Goal: Task Accomplishment & Management: Use online tool/utility

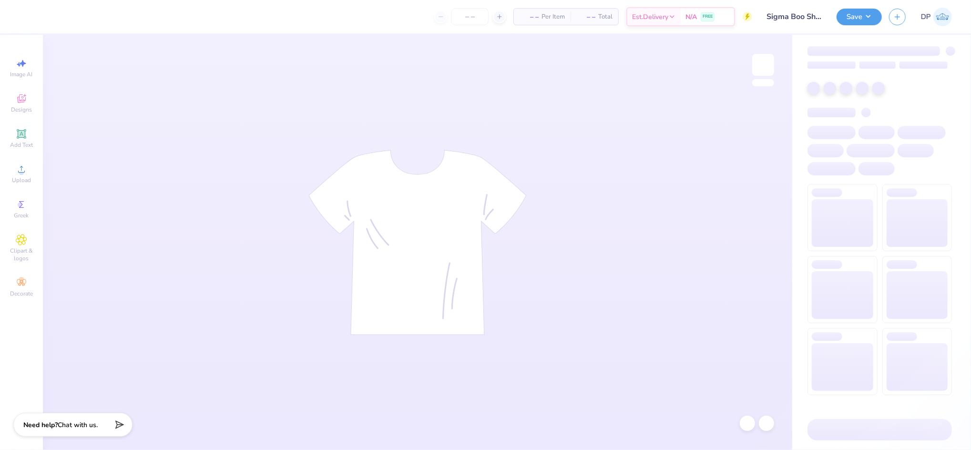
type input "100"
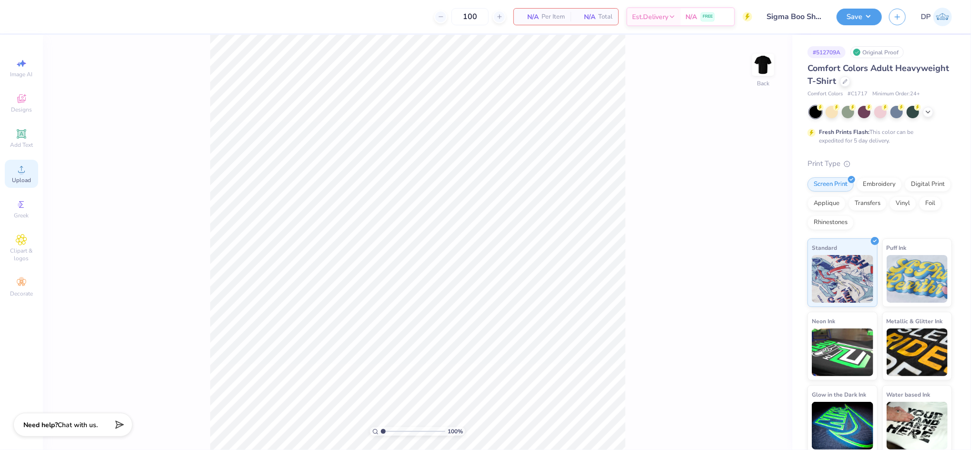
click at [26, 176] on span "Upload" at bounding box center [21, 180] width 19 height 8
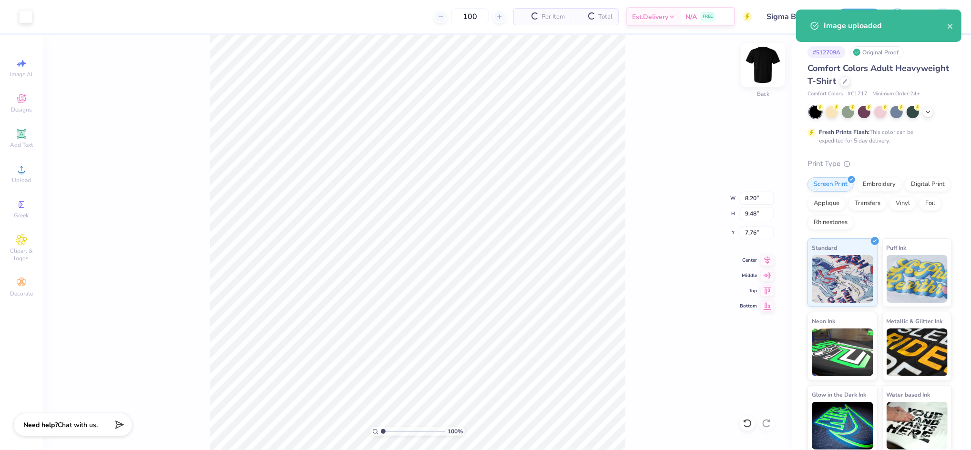
click at [758, 57] on img at bounding box center [763, 65] width 38 height 38
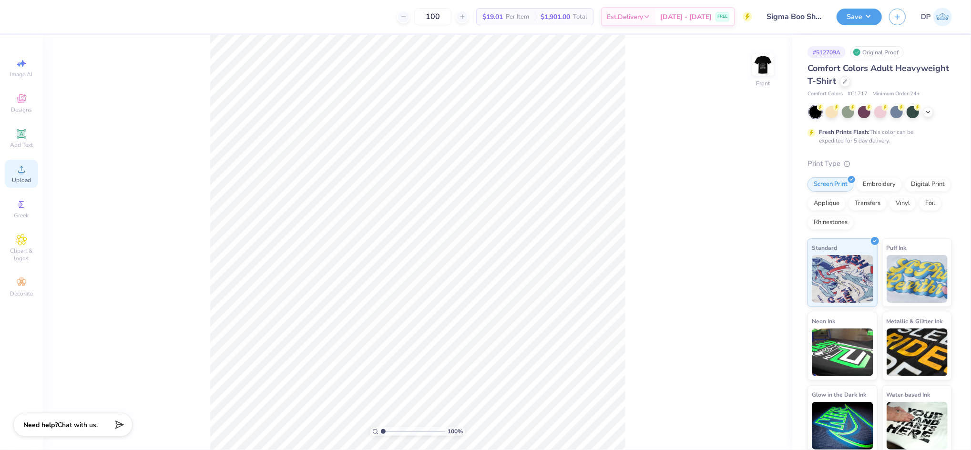
click at [24, 173] on icon at bounding box center [21, 169] width 11 height 11
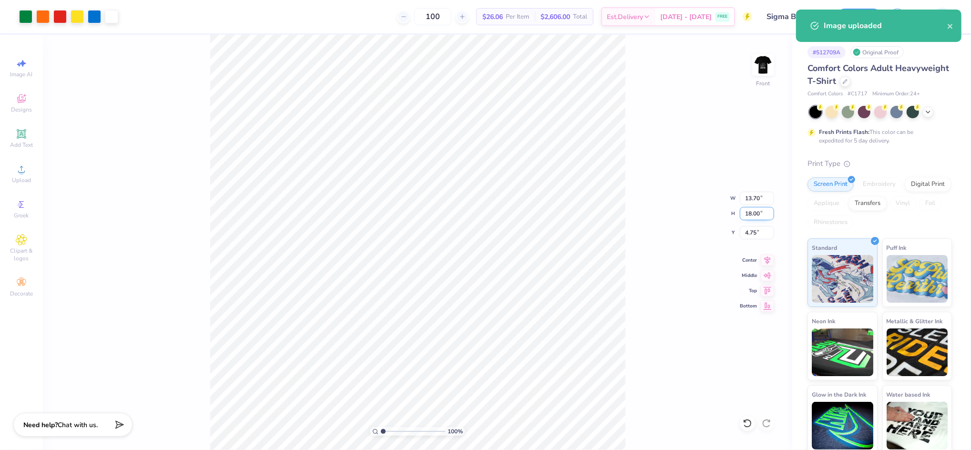
click at [746, 214] on input "18.00" at bounding box center [757, 213] width 34 height 13
type input "15"
type input "11.42"
type input "15.00"
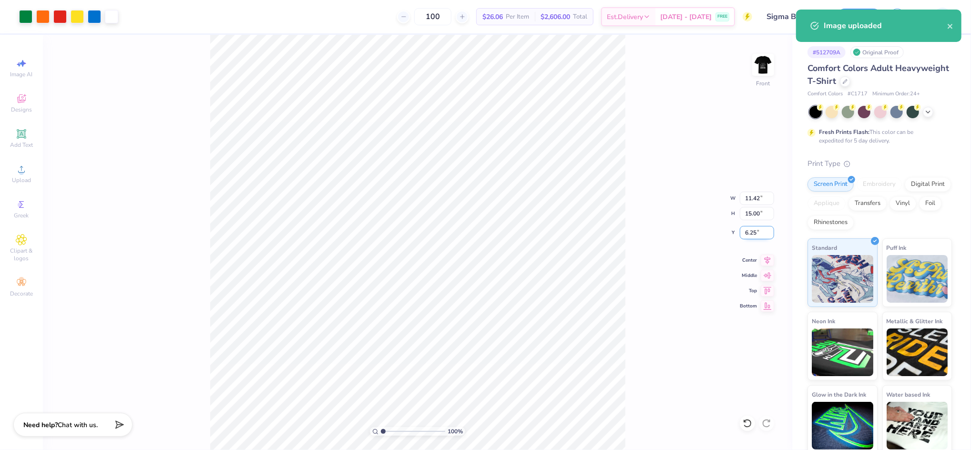
click at [748, 231] on input "6.25" at bounding box center [757, 232] width 34 height 13
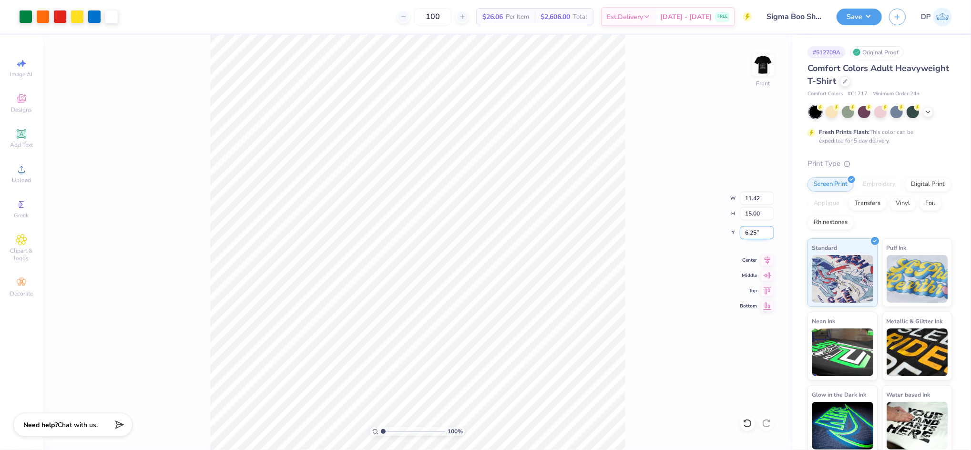
click at [748, 231] on input "6.25" at bounding box center [757, 232] width 34 height 13
type input "3.00"
click at [754, 216] on input "15.00" at bounding box center [757, 213] width 34 height 13
type input "14"
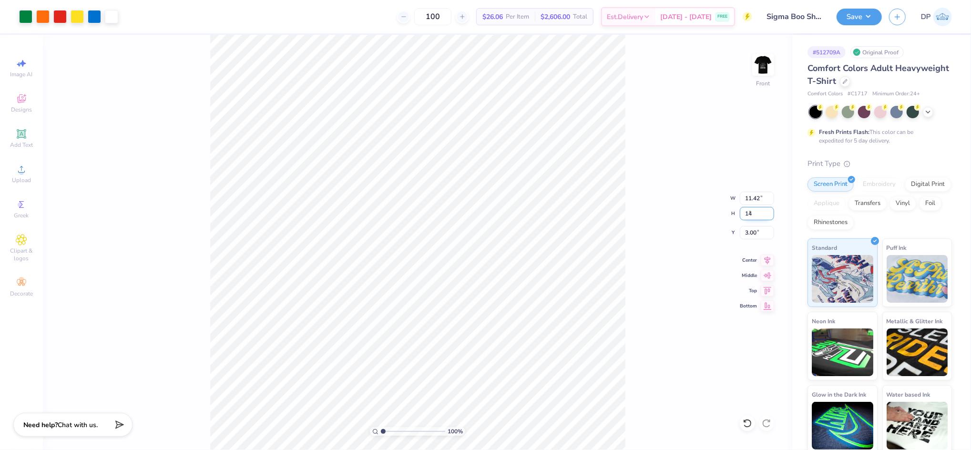
type input "10.65"
type input "14.00"
click at [755, 228] on input "3.50" at bounding box center [757, 232] width 34 height 13
type input "3.00"
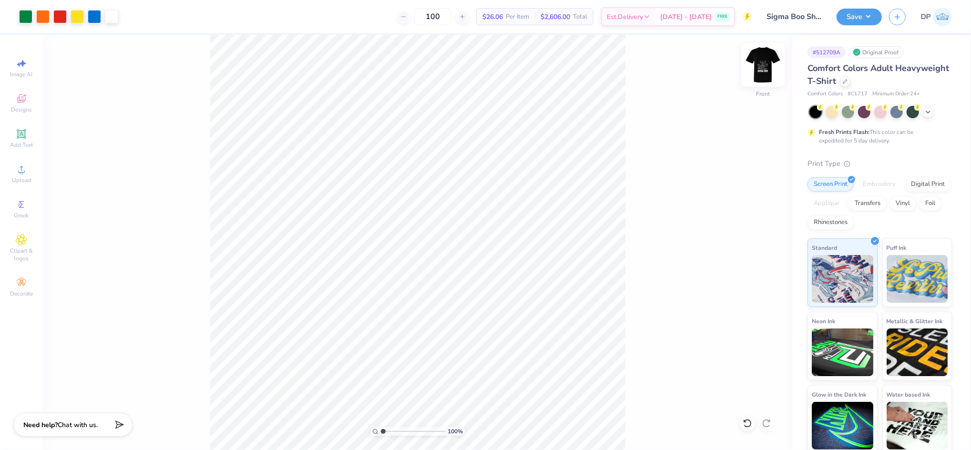
click at [763, 68] on img at bounding box center [763, 65] width 38 height 38
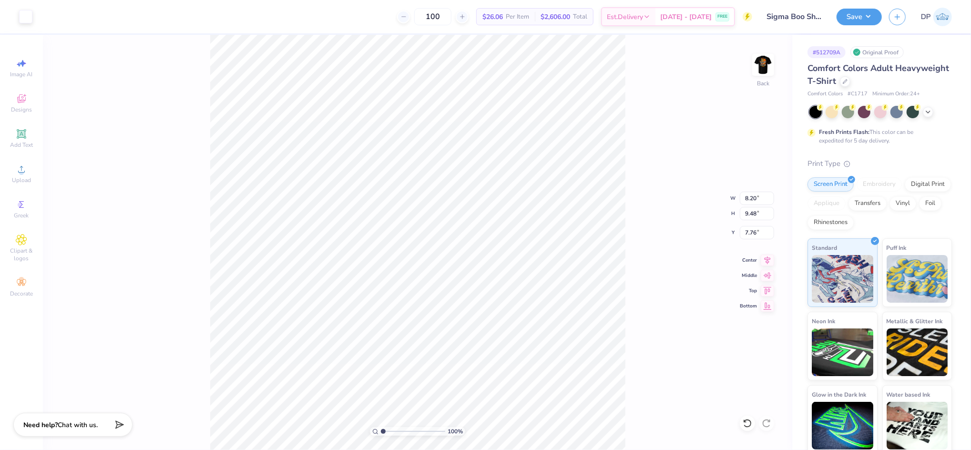
type input "3.70"
click at [19, 135] on icon at bounding box center [21, 133] width 7 height 7
type input "5.59"
type input "1.62"
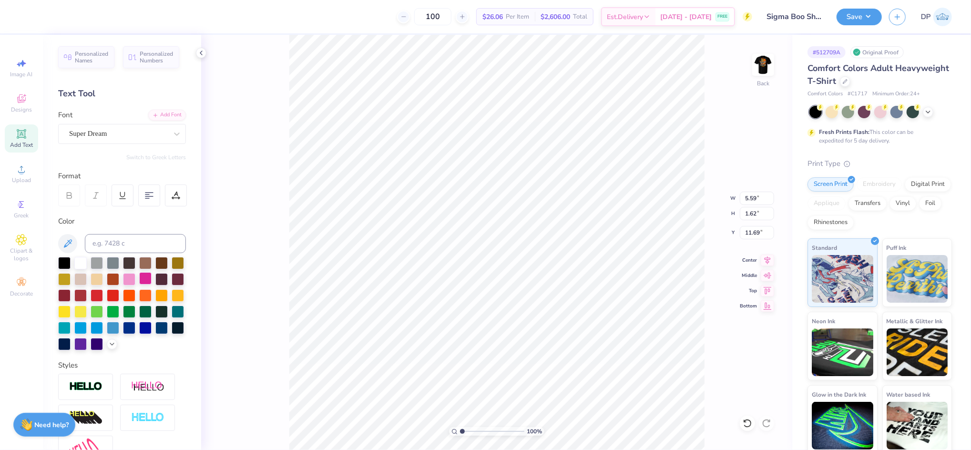
click at [152, 277] on div at bounding box center [145, 278] width 12 height 12
type input "14.33"
type textarea "SIGMA BOO"
click at [155, 115] on div "Add Font" at bounding box center [167, 114] width 38 height 11
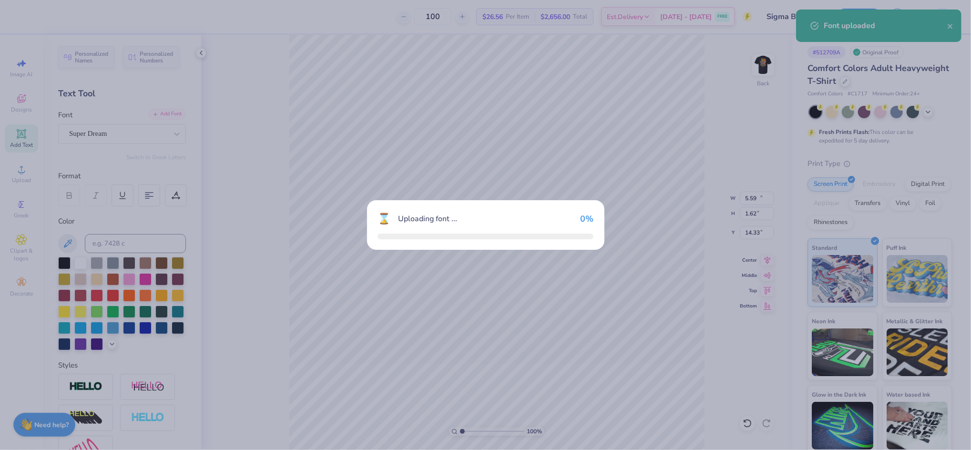
type input "11.62"
type input "1.68"
type input "14.30"
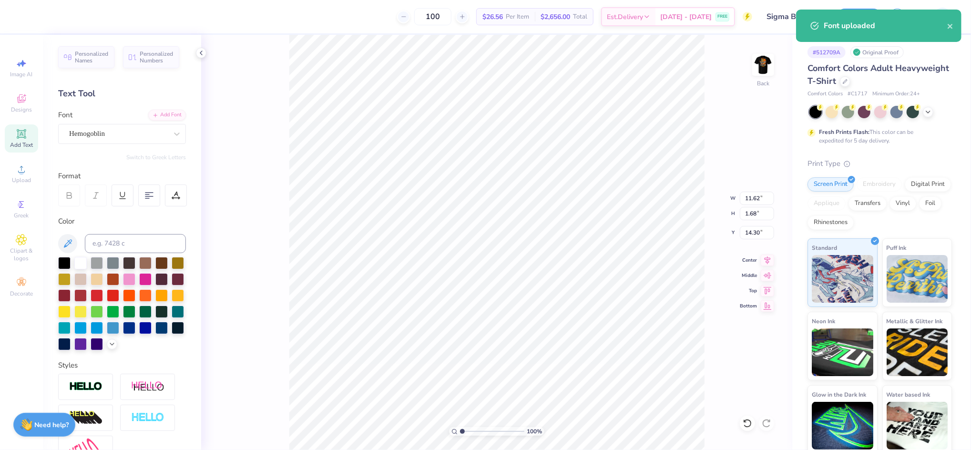
type input "8.78"
type input "1.70"
type input "14.29"
drag, startPoint x: 463, startPoint y: 430, endPoint x: 470, endPoint y: 430, distance: 7.2
type input "2.23"
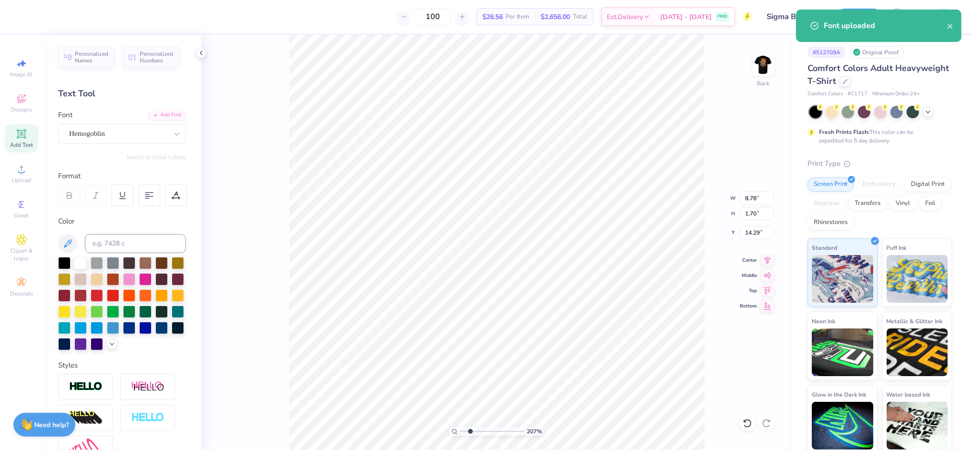
click at [470, 430] on input "range" at bounding box center [492, 431] width 64 height 9
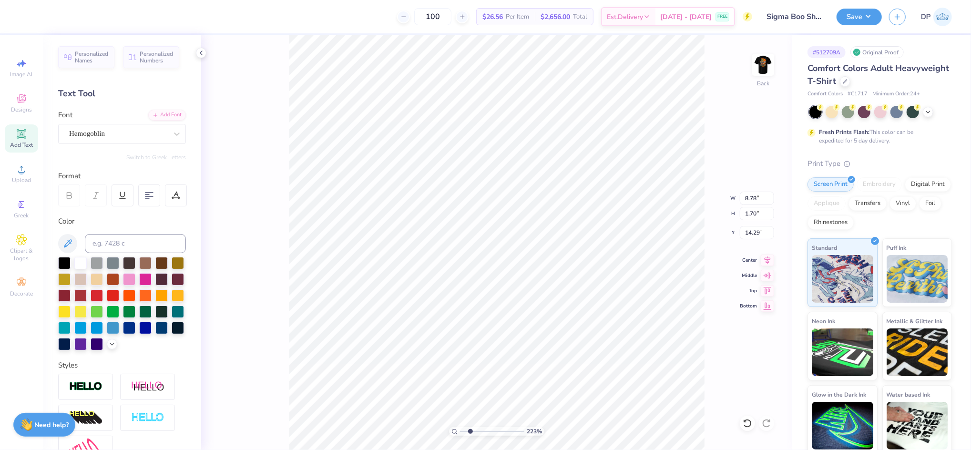
type input "11.47"
type input "8.07"
type input "1.57"
type input "11.61"
type input "8.10"
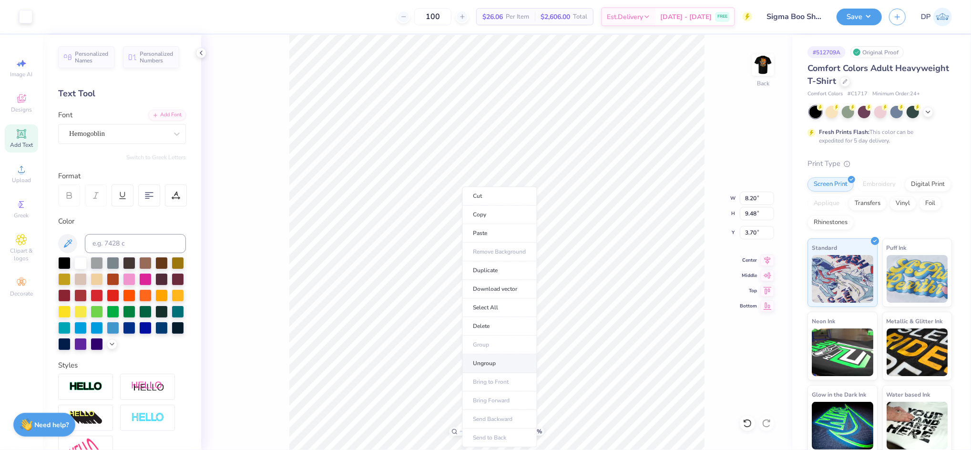
click at [502, 362] on li "Ungroup" at bounding box center [499, 363] width 75 height 19
drag, startPoint x: 468, startPoint y: 429, endPoint x: 446, endPoint y: 430, distance: 22.4
type input "1"
click at [460, 430] on input "range" at bounding box center [492, 431] width 64 height 9
click at [80, 264] on div at bounding box center [80, 262] width 12 height 12
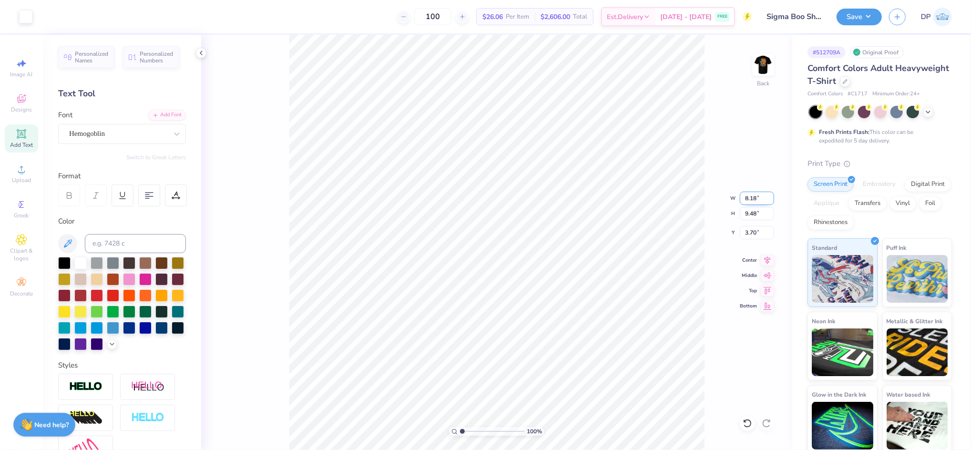
click at [746, 200] on input "8.18" at bounding box center [757, 198] width 34 height 13
click at [746, 199] on input "8.18" at bounding box center [757, 198] width 34 height 13
type input "4.00"
type input "4.63"
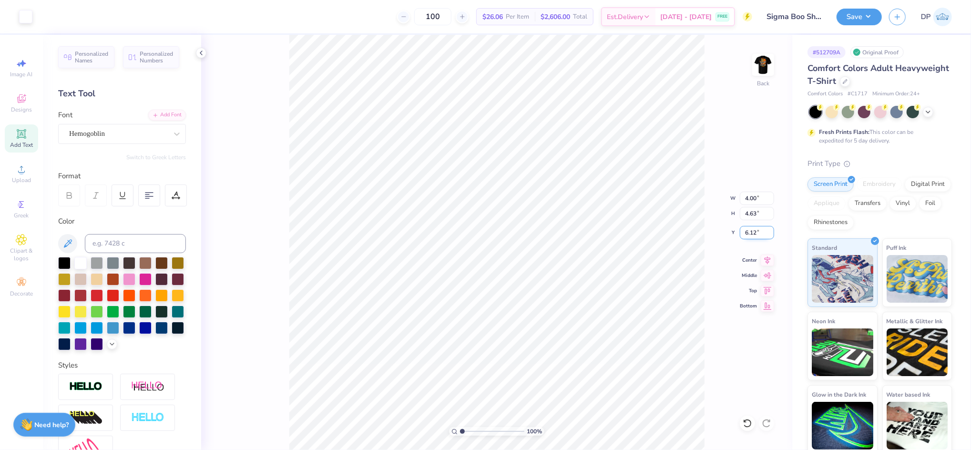
click at [756, 238] on input "6.12" at bounding box center [757, 232] width 34 height 13
click at [756, 233] on input "6.12" at bounding box center [757, 232] width 34 height 13
click at [748, 233] on input "6.12" at bounding box center [757, 232] width 34 height 13
click at [749, 233] on input "6.12" at bounding box center [757, 232] width 34 height 13
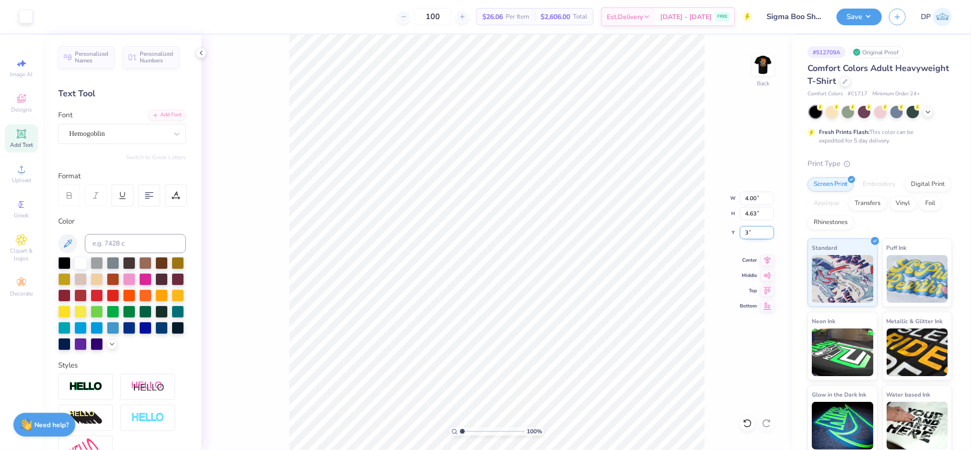
type input "3.00"
click at [756, 194] on input "4.00" at bounding box center [757, 198] width 34 height 13
type input "3.75"
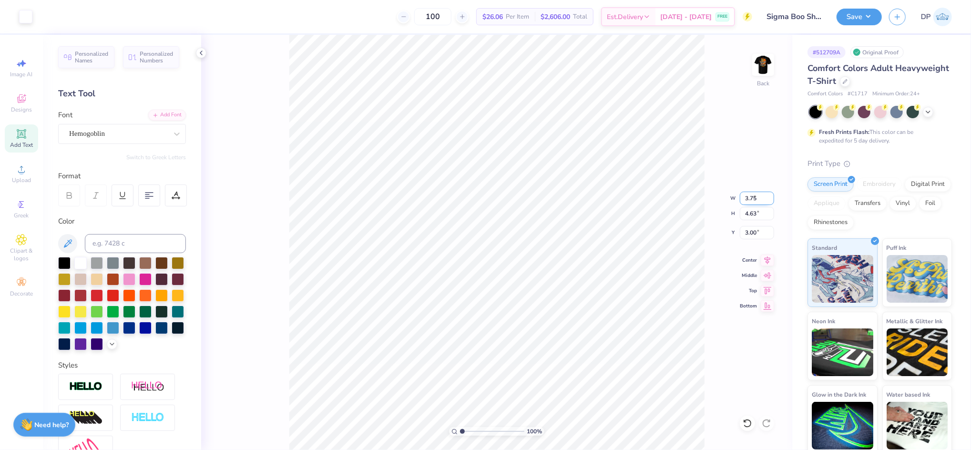
type input "4.34"
click at [754, 232] on input "3.14" at bounding box center [757, 232] width 34 height 13
type input "3.00"
click at [744, 419] on icon at bounding box center [748, 424] width 10 height 10
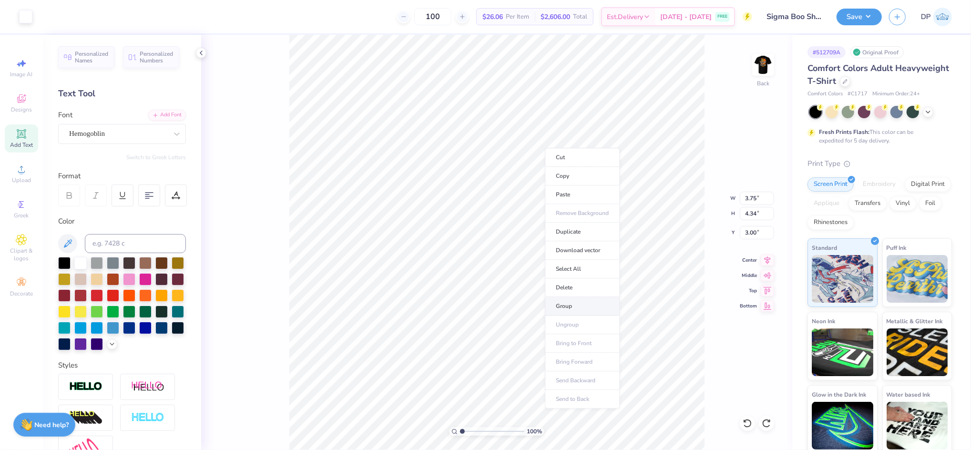
click at [565, 307] on li "Group" at bounding box center [582, 306] width 75 height 19
click at [756, 73] on img at bounding box center [763, 65] width 38 height 38
click at [152, 276] on div at bounding box center [145, 278] width 12 height 12
drag, startPoint x: 464, startPoint y: 431, endPoint x: 469, endPoint y: 431, distance: 4.8
type input "1.99"
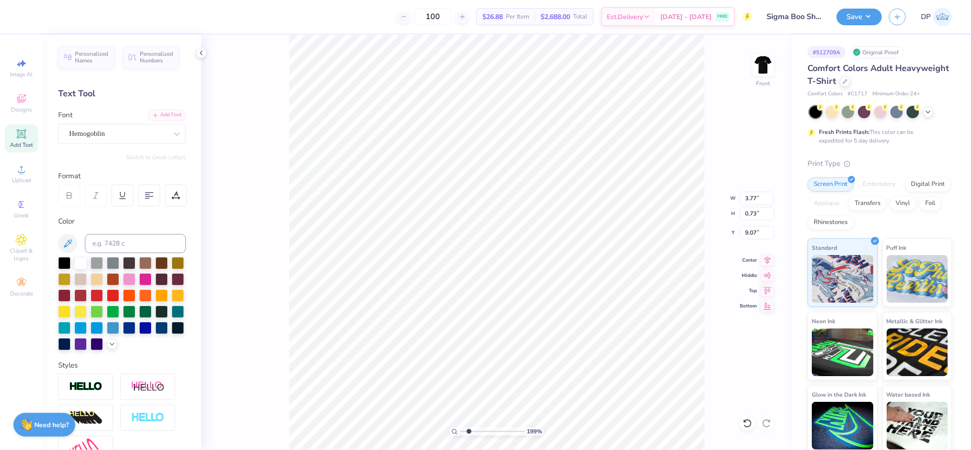
click at [469, 431] on input "range" at bounding box center [492, 431] width 64 height 9
type input "13.93"
type input "6.91"
type input "1.34"
type input "13.62"
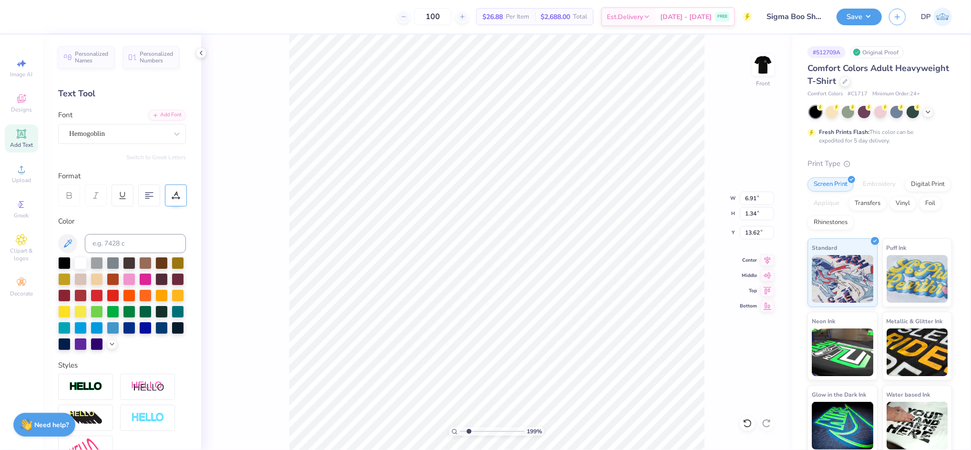
click at [174, 192] on icon at bounding box center [176, 195] width 9 height 9
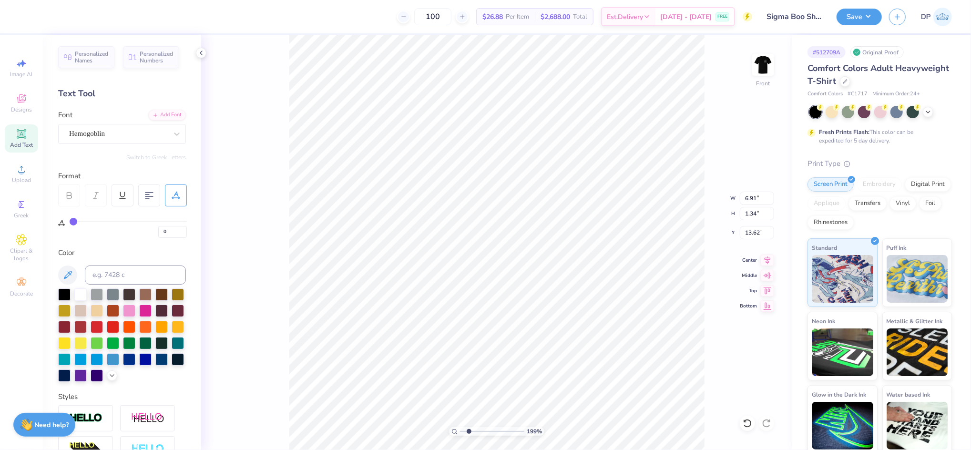
type input "2"
type input "3"
type input "4"
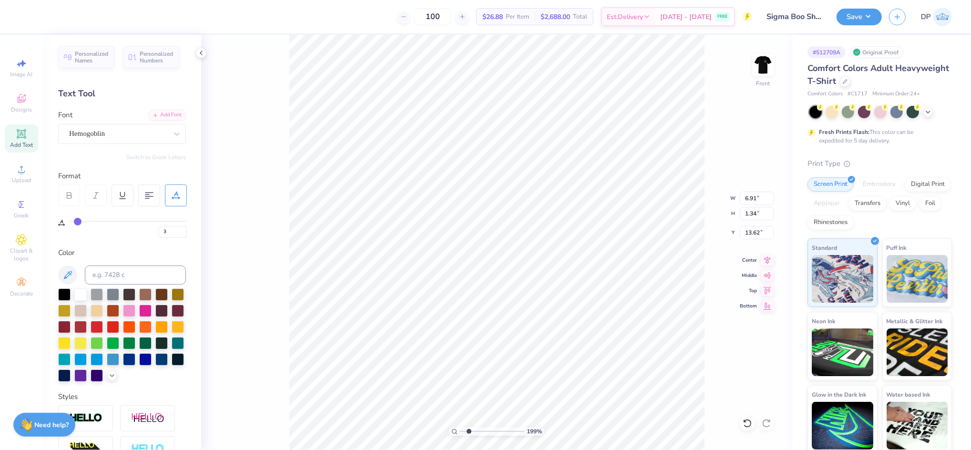
type input "4"
type input "6"
type input "7"
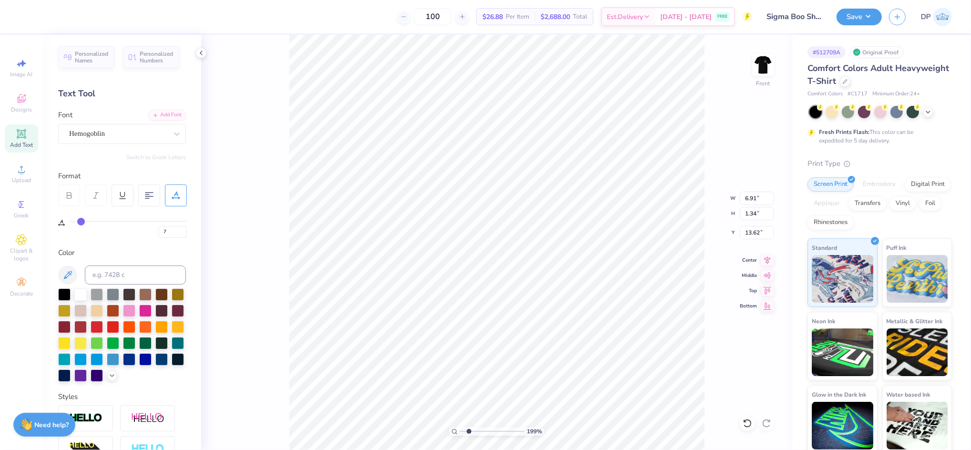
type input "8"
type input "9"
type input "10"
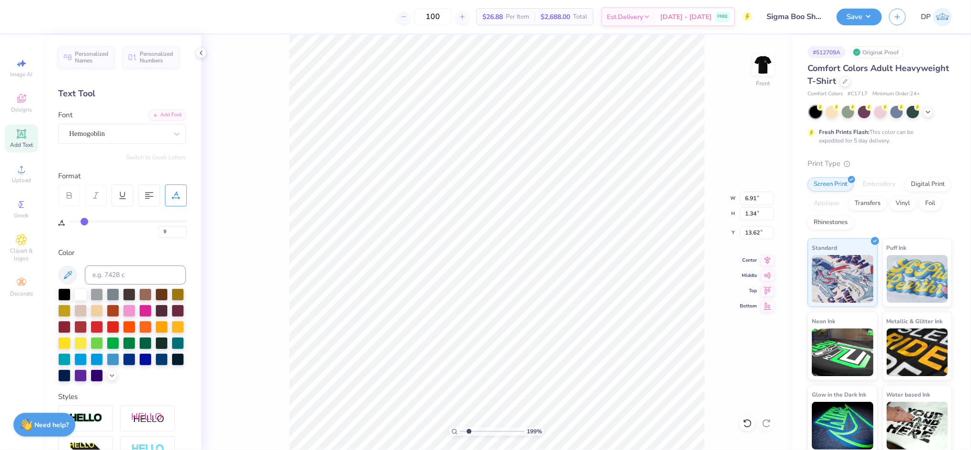
type input "10"
drag, startPoint x: 75, startPoint y: 219, endPoint x: 85, endPoint y: 223, distance: 10.7
type input "10"
click at [85, 222] on input "range" at bounding box center [128, 221] width 117 height 1
type input "8.37"
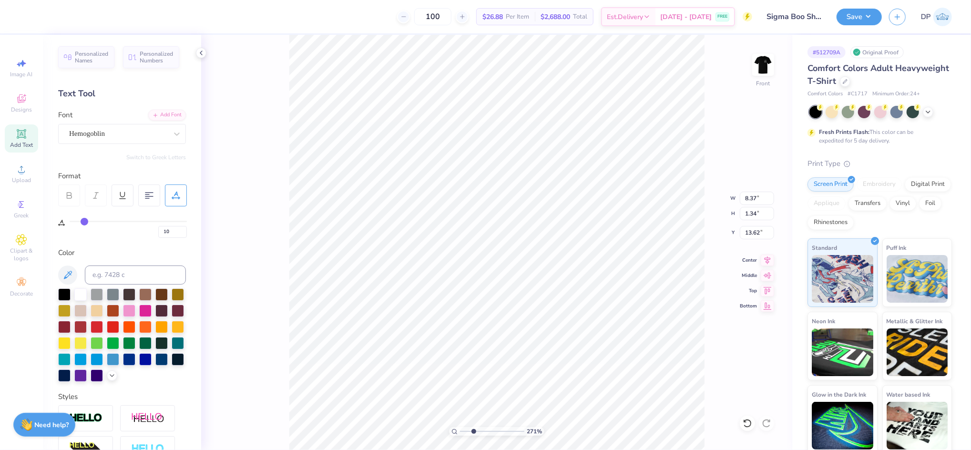
type input "2.71"
click at [473, 431] on input "range" at bounding box center [492, 431] width 64 height 9
type input "13.65"
type input "14"
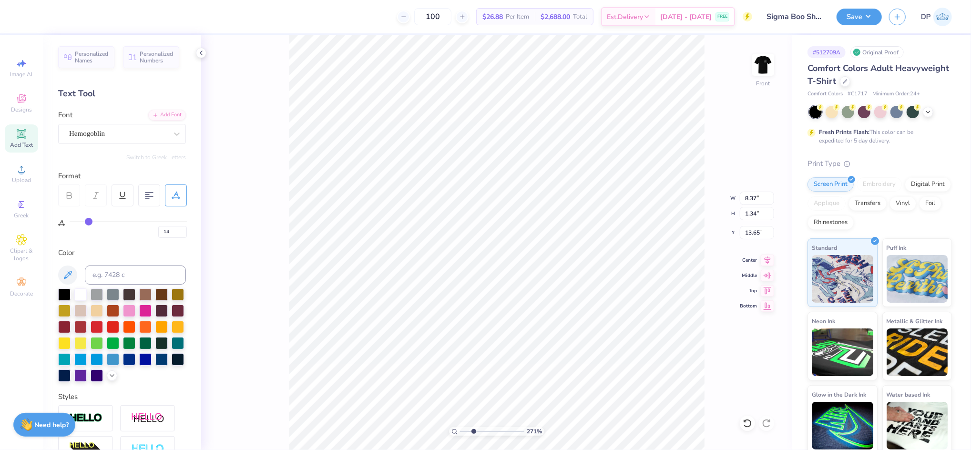
type input "15"
type input "16"
type input "17"
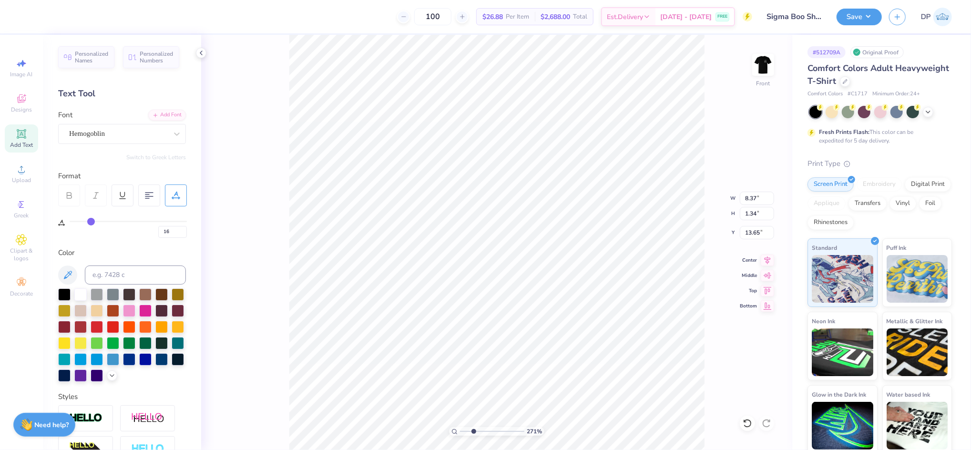
type input "17"
type input "18"
type input "20"
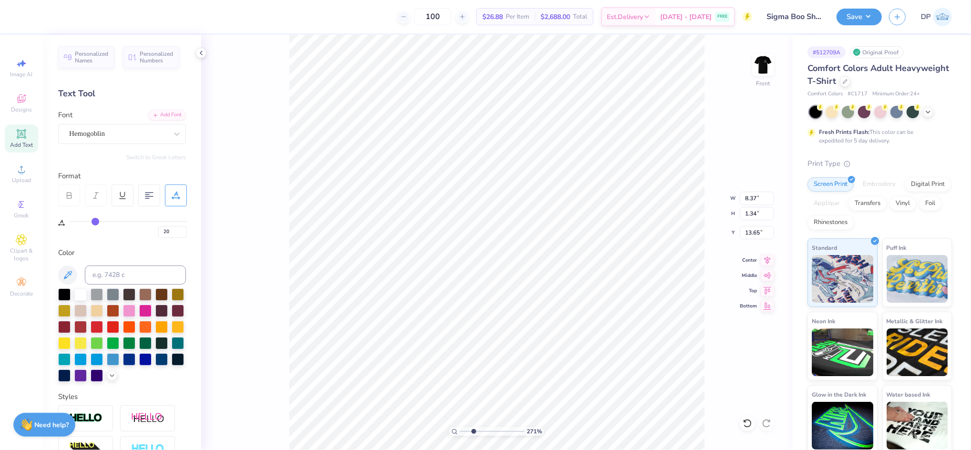
type input "21"
type input "22"
type input "23"
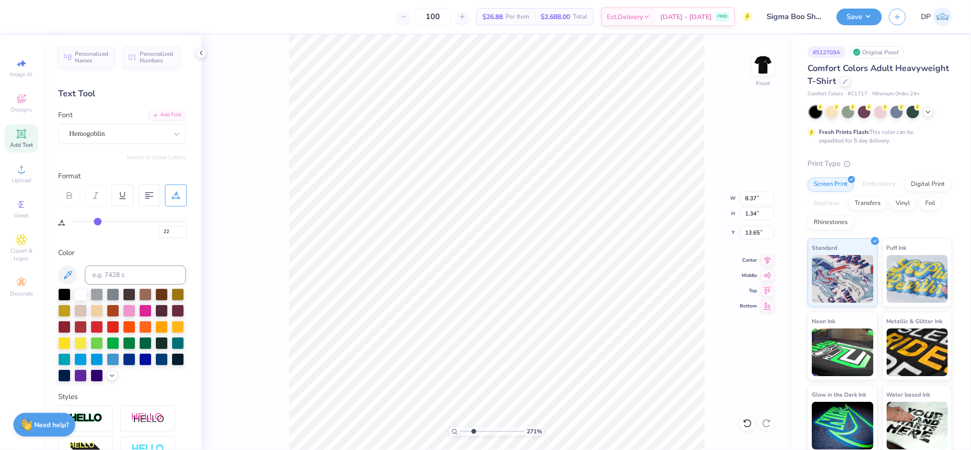
type input "23"
drag, startPoint x: 93, startPoint y: 222, endPoint x: 98, endPoint y: 223, distance: 4.9
type input "23"
click at [98, 222] on input "range" at bounding box center [128, 221] width 117 height 1
type input "10.27"
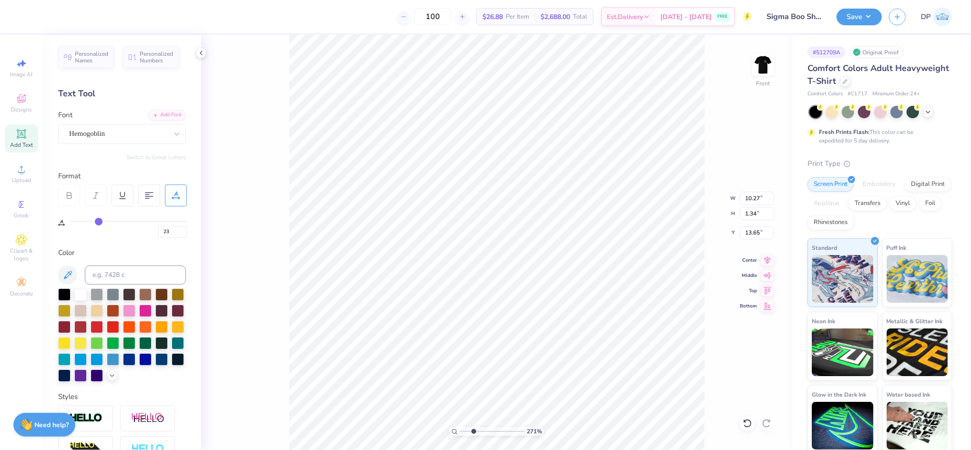
type input "13.63"
type input "22"
type input "21"
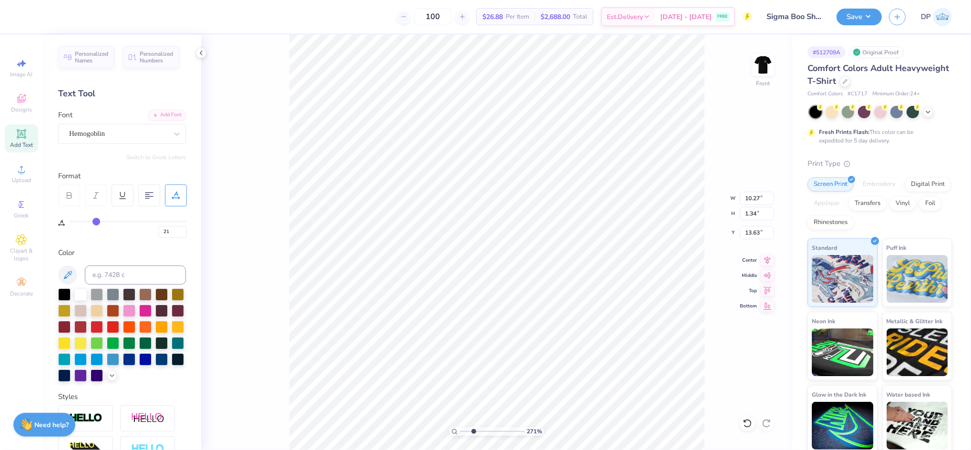
type input "20"
type input "19"
type input "18"
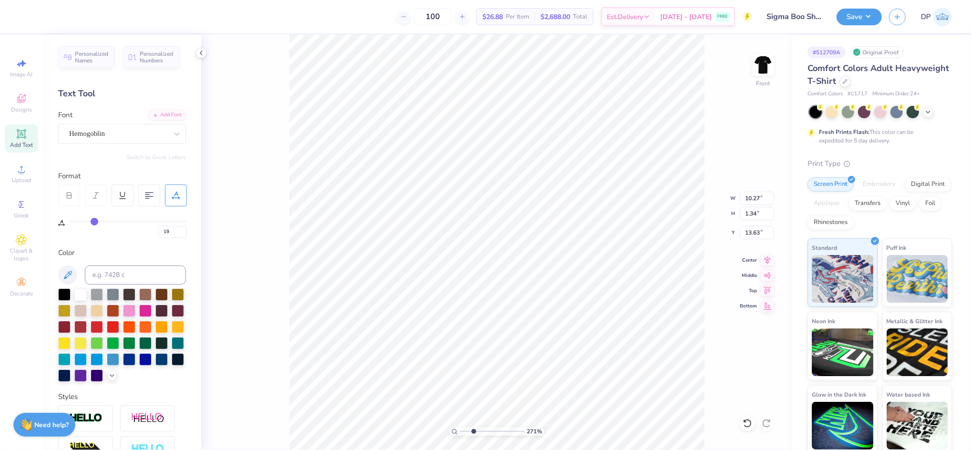
type input "18"
type input "17"
type input "16"
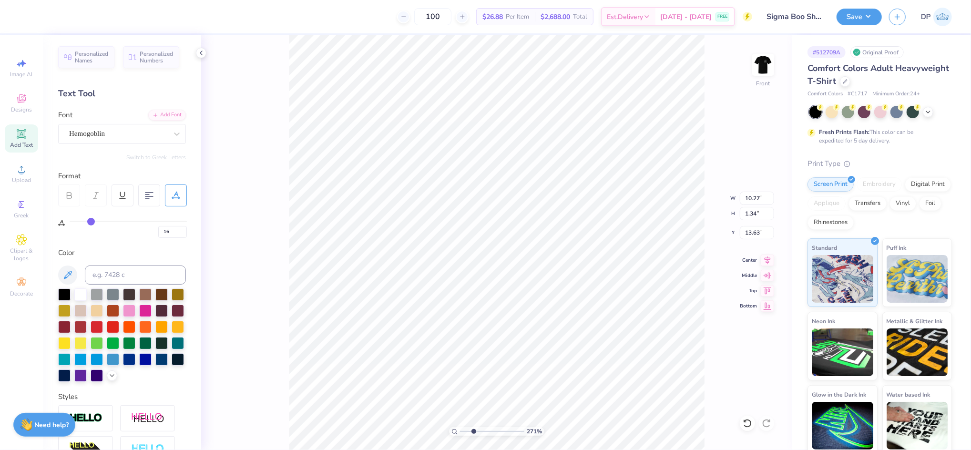
type input "15"
type input "14"
type input "13"
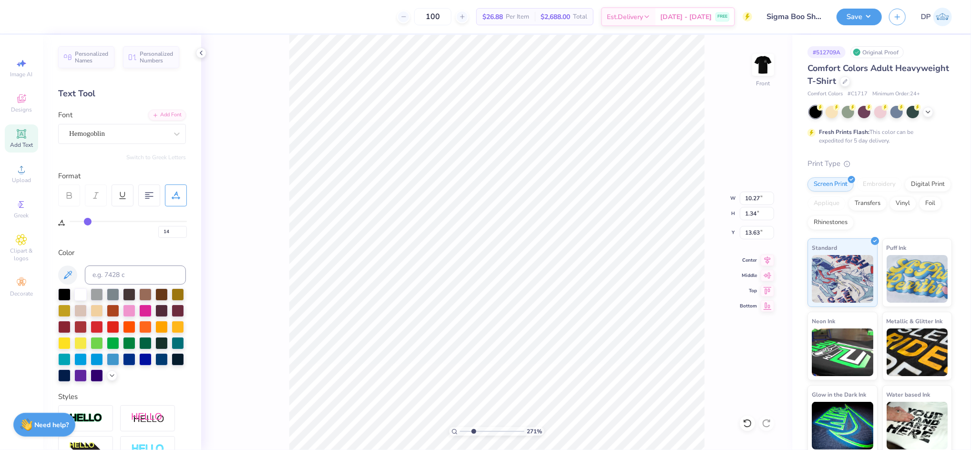
type input "13"
drag, startPoint x: 96, startPoint y: 222, endPoint x: 87, endPoint y: 219, distance: 9.5
type input "13"
click at [87, 221] on input "range" at bounding box center [128, 221] width 117 height 1
type input "8.81"
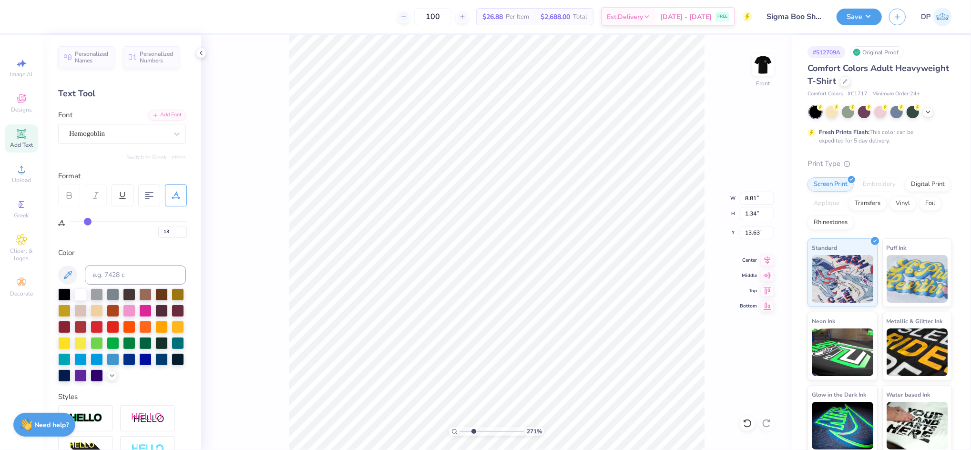
type input "13.62"
type input "8.91"
type input "1.36"
type input "13.59"
type input "8.81"
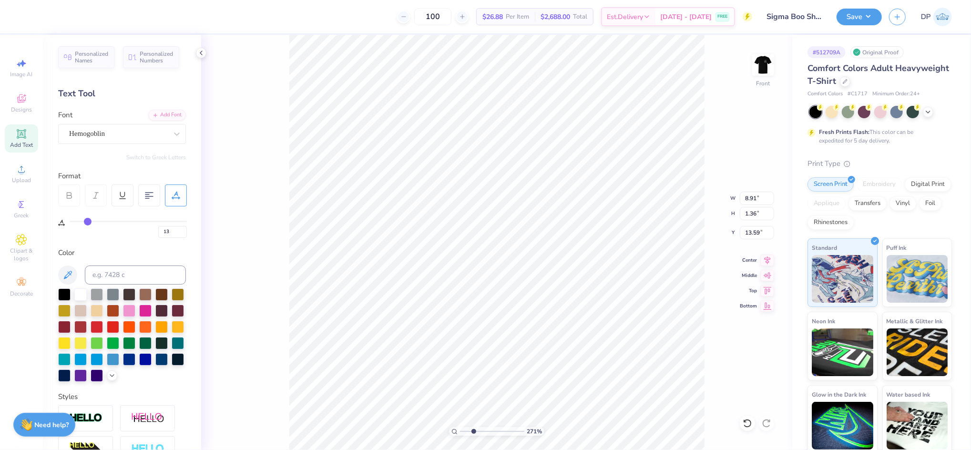
type input "1.34"
type input "13.61"
click at [177, 199] on icon at bounding box center [176, 195] width 9 height 9
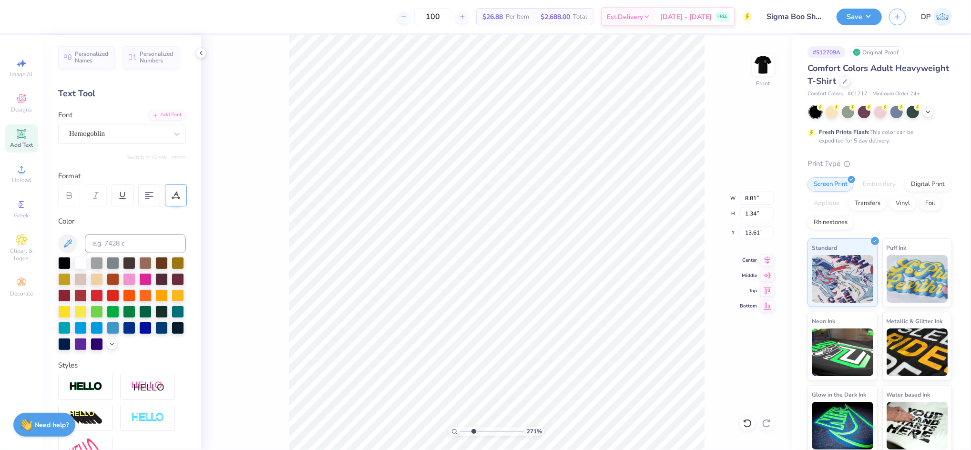
click at [185, 192] on div at bounding box center [176, 195] width 22 height 22
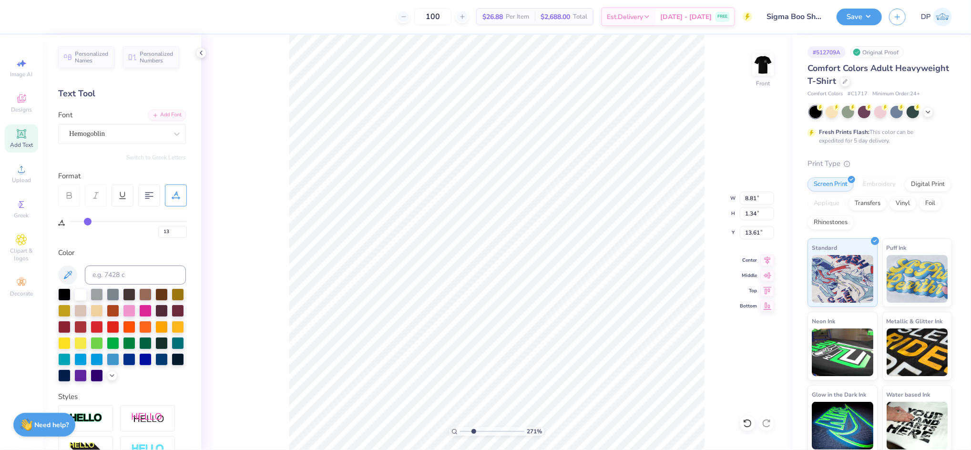
type input "17"
click at [92, 221] on input "range" at bounding box center [128, 221] width 117 height 1
type input "9.08"
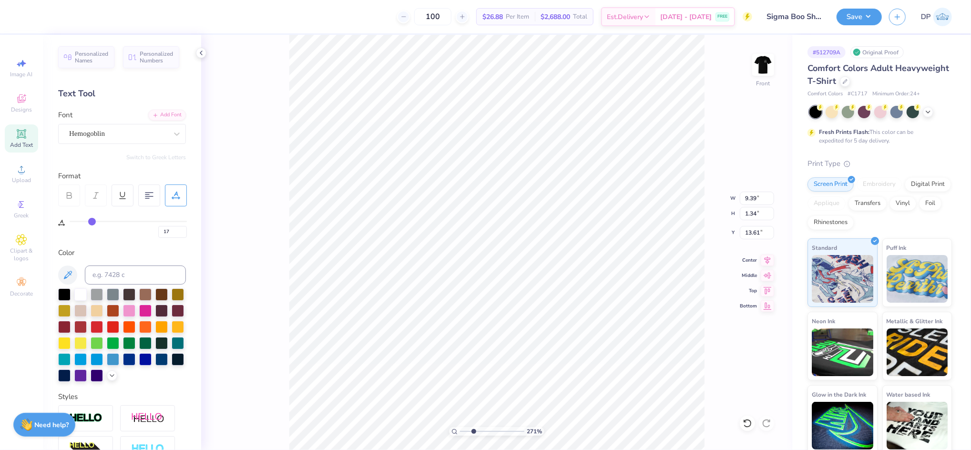
type input "1.30"
type input "13.65"
type input "8.90"
type input "1.27"
type input "13.68"
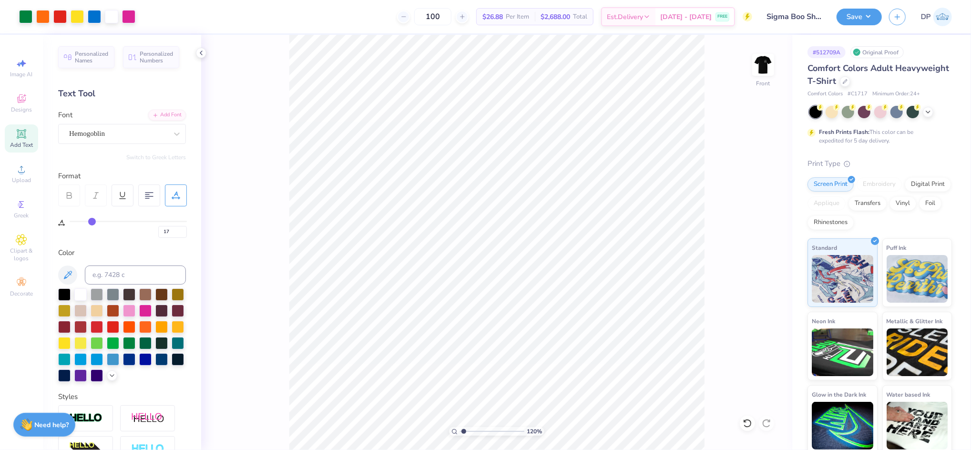
drag, startPoint x: 470, startPoint y: 431, endPoint x: 451, endPoint y: 431, distance: 19.1
type input "1.28"
click at [464, 436] on input "range" at bounding box center [492, 431] width 64 height 9
click at [27, 140] on div "Add Text" at bounding box center [21, 138] width 33 height 28
type input "0"
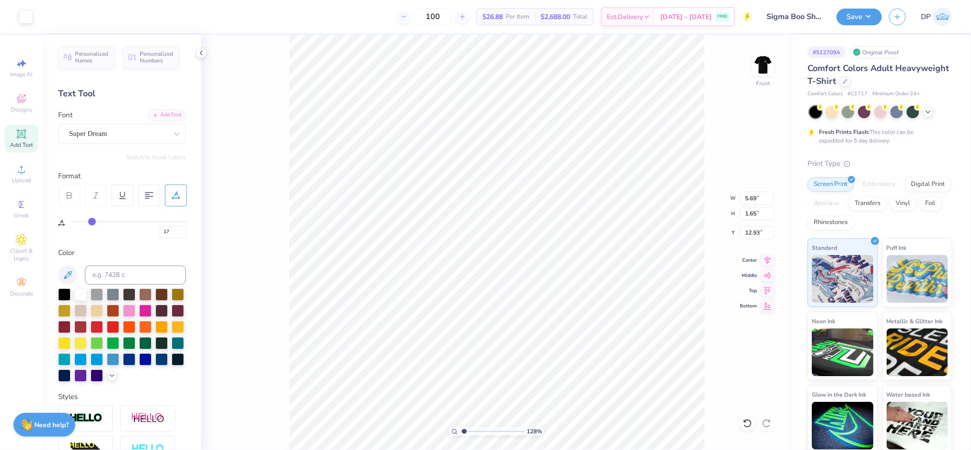
type input "0"
click at [152, 304] on div at bounding box center [145, 310] width 12 height 12
type input "18.96"
click at [119, 344] on div at bounding box center [113, 342] width 12 height 12
type input "3.97"
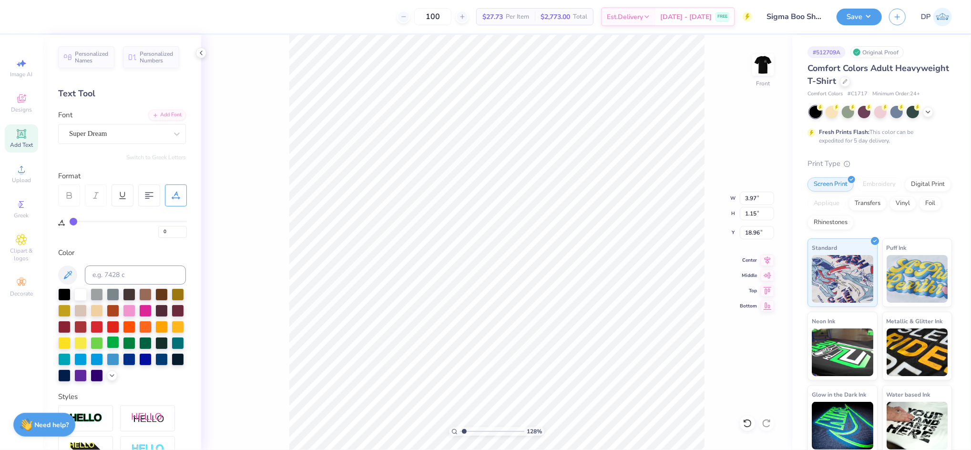
type input "1.15"
type textarea "PHILANTHROPY"
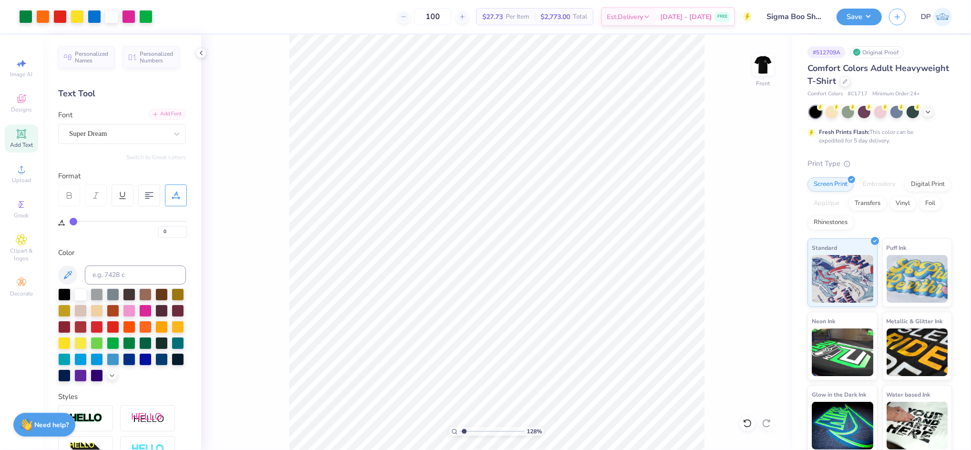
click at [157, 114] on div "Add Font" at bounding box center [167, 114] width 38 height 11
click at [164, 112] on div "Add Font" at bounding box center [167, 114] width 38 height 11
click at [170, 115] on div "Add Font" at bounding box center [167, 114] width 38 height 11
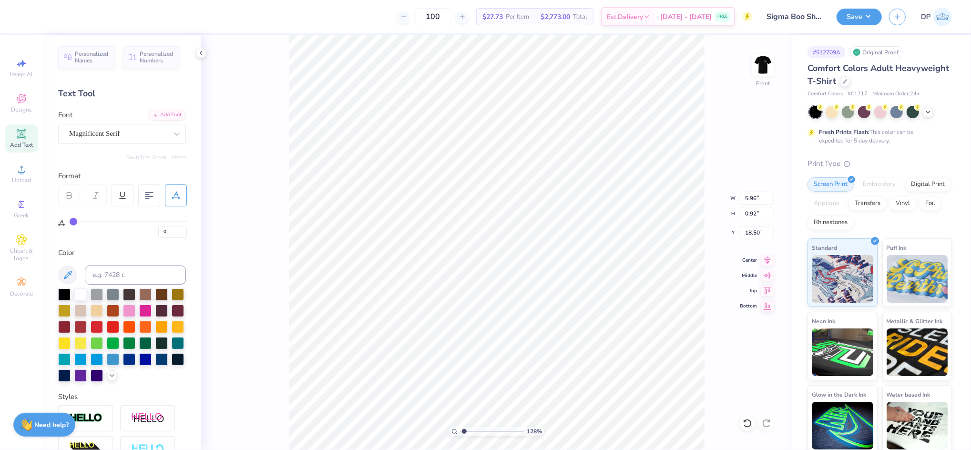
type input "5.96"
type input "0.92"
click at [466, 433] on input "range" at bounding box center [492, 431] width 64 height 9
drag, startPoint x: 463, startPoint y: 430, endPoint x: 470, endPoint y: 431, distance: 6.8
type input "2.23"
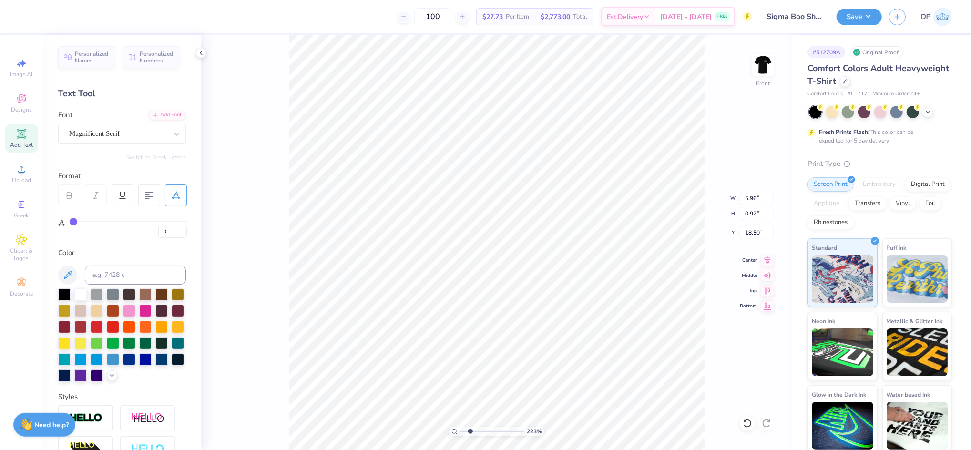
click at [470, 431] on input "range" at bounding box center [492, 431] width 64 height 9
type input "15.08"
type input "6.62"
type input "1.03"
type input "15.03"
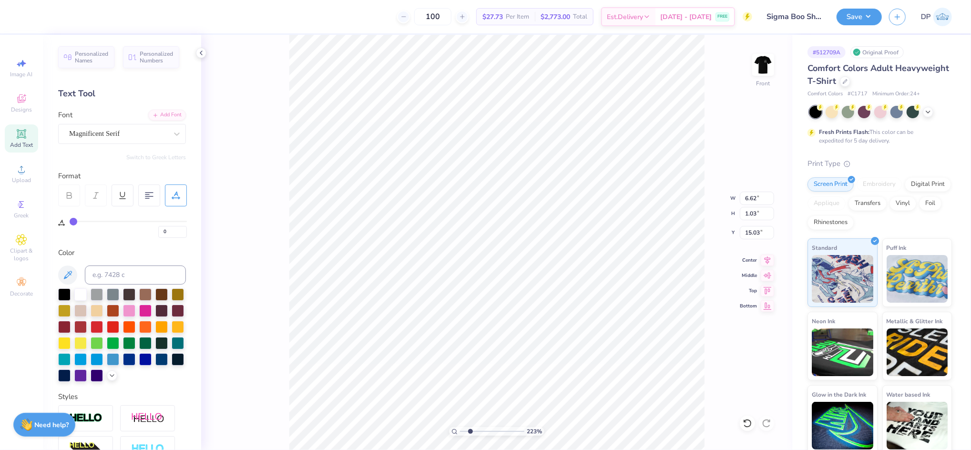
type input "4"
type input "5"
type input "6"
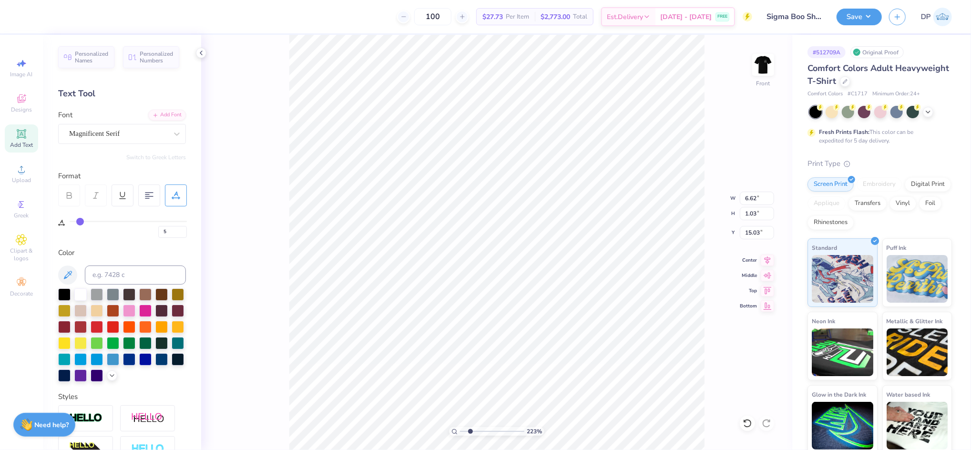
type input "6"
type input "7"
type input "8"
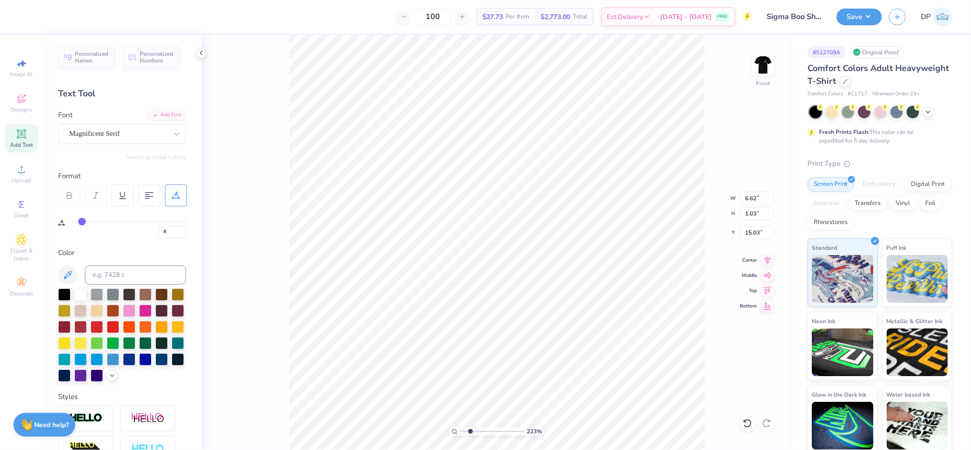
type input "9"
type input "10"
type input "11"
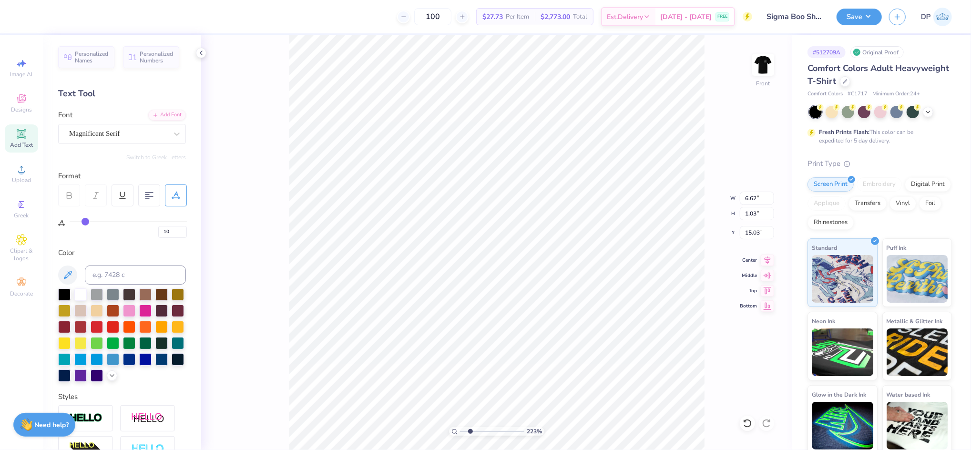
type input "11"
type input "12"
type input "13"
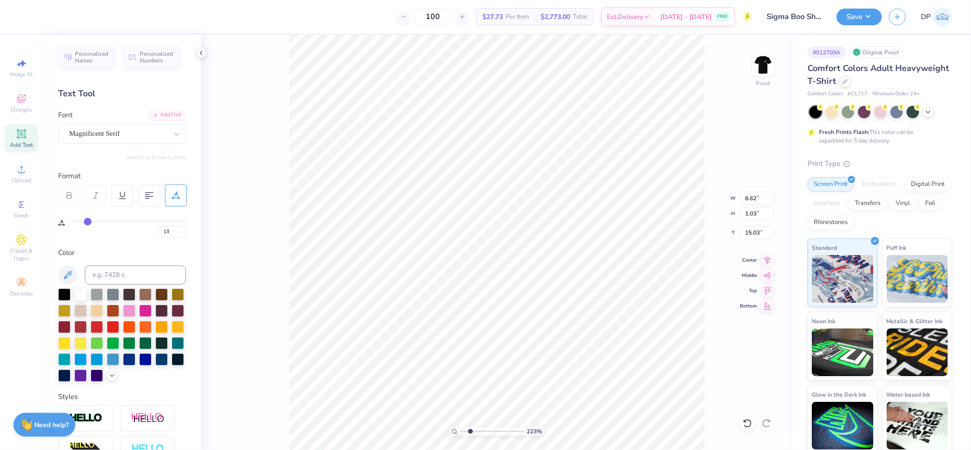
type input "14"
type input "15"
type input "16"
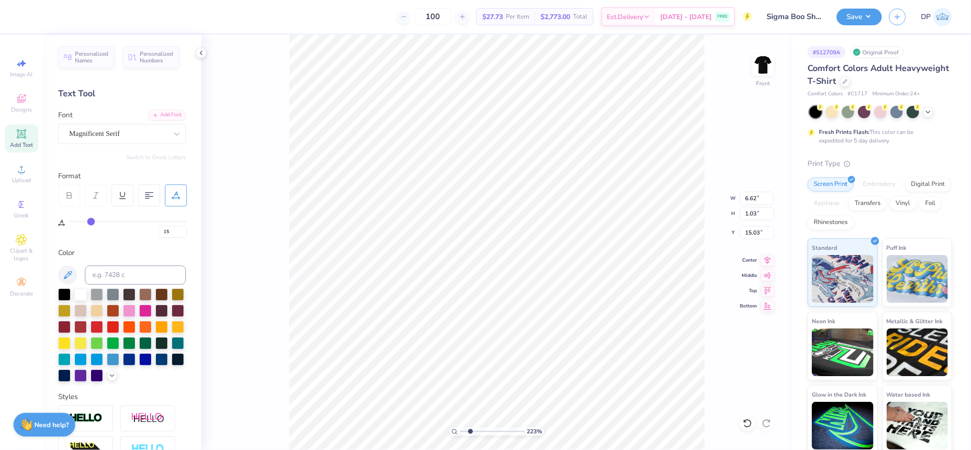
type input "16"
type input "17"
type input "18"
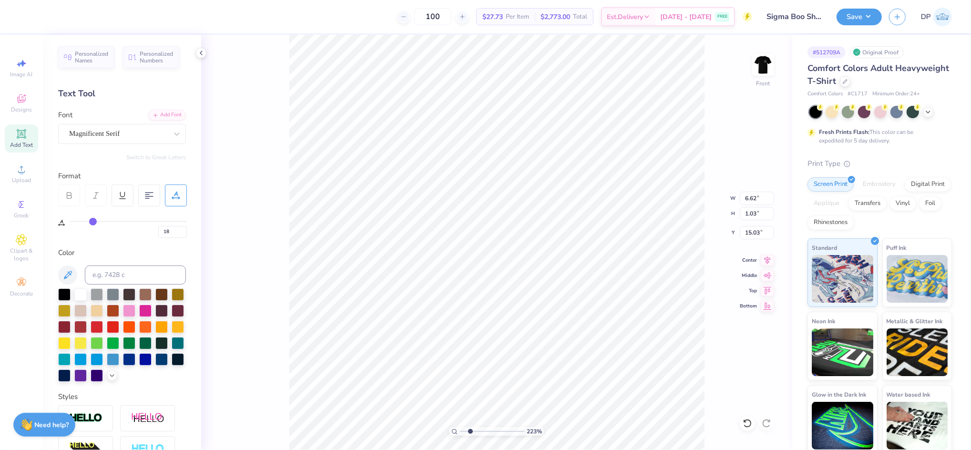
type input "19"
type input "20"
drag, startPoint x: 77, startPoint y: 220, endPoint x: 95, endPoint y: 222, distance: 18.2
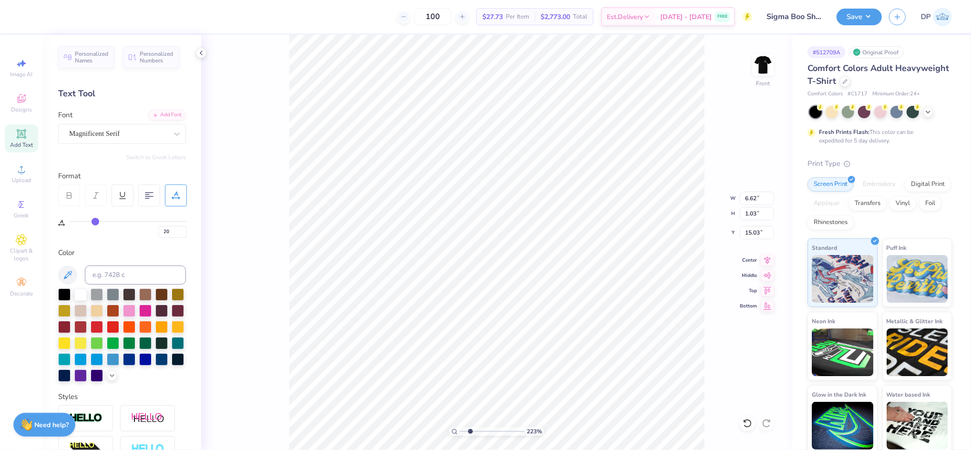
type input "20"
click at [95, 222] on input "range" at bounding box center [128, 221] width 117 height 1
type input "8.40"
type input "15.07"
type input "17"
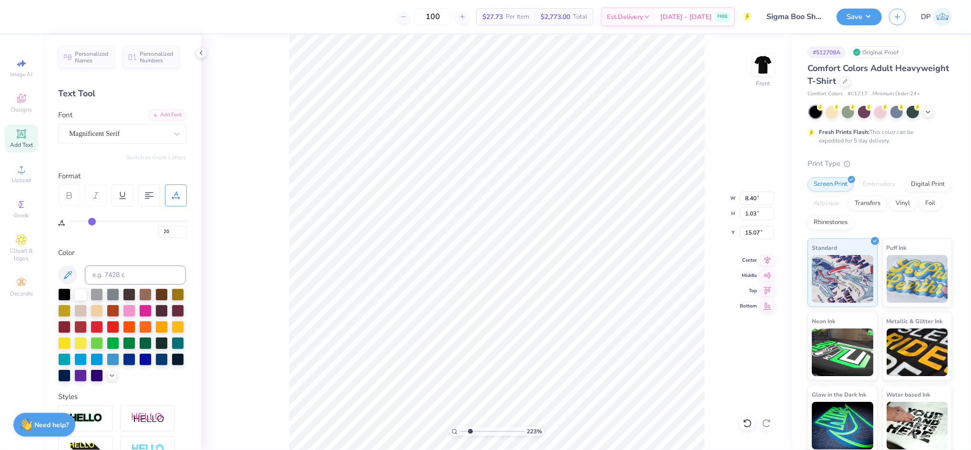
type input "17"
type input "16"
type input "15"
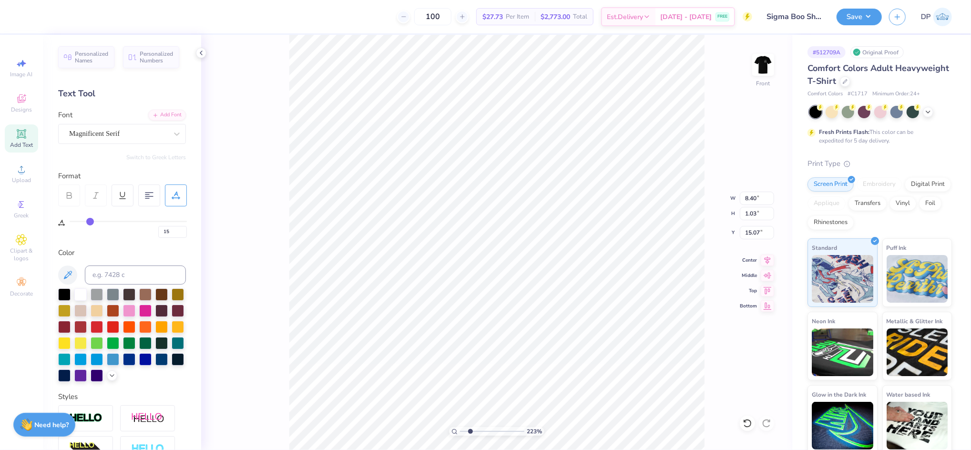
type input "14"
type input "13"
type input "12"
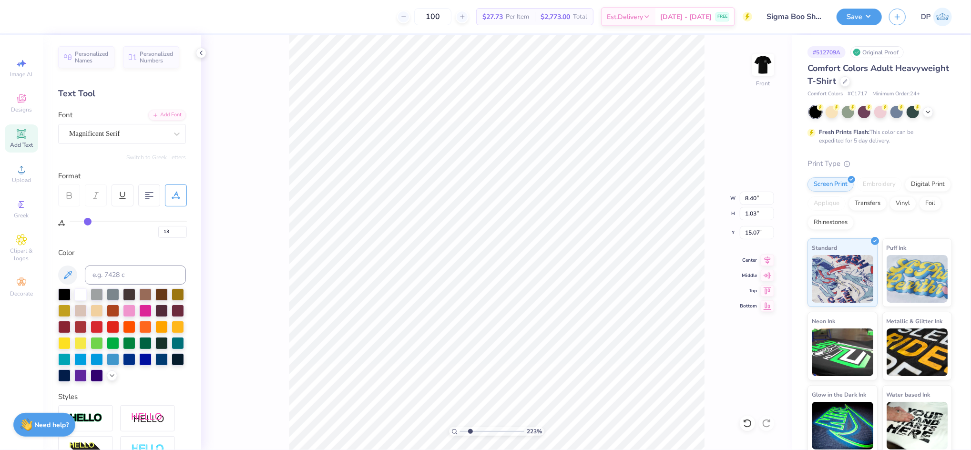
type input "12"
type input "11"
drag, startPoint x: 92, startPoint y: 220, endPoint x: 85, endPoint y: 221, distance: 6.7
type input "11"
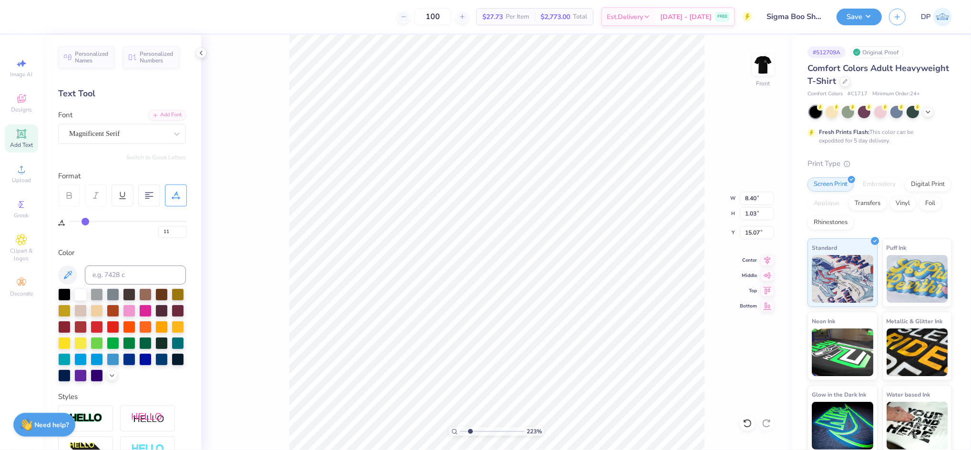
click at [85, 221] on input "range" at bounding box center [128, 221] width 117 height 1
type input "7.60"
type input "15.05"
type input "7.71"
type input "1.04"
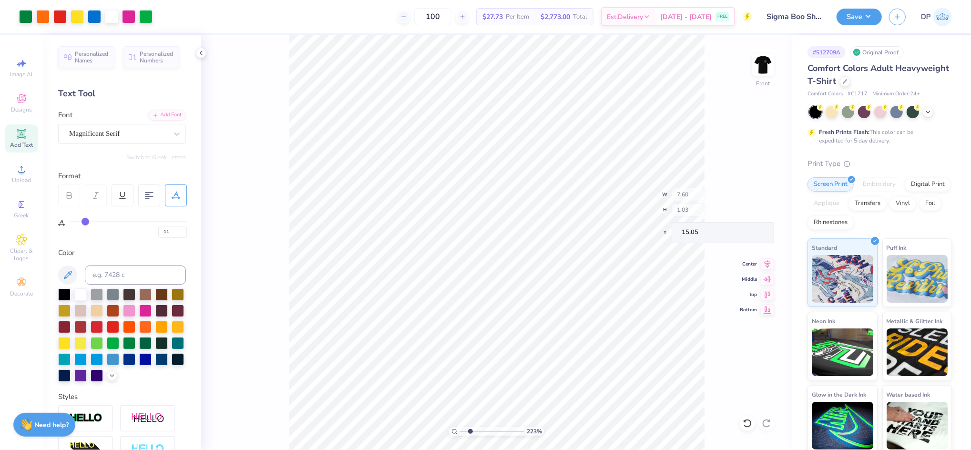
type input "15.03"
type input "1.51"
click at [466, 431] on input "range" at bounding box center [492, 431] width 64 height 9
type input "17"
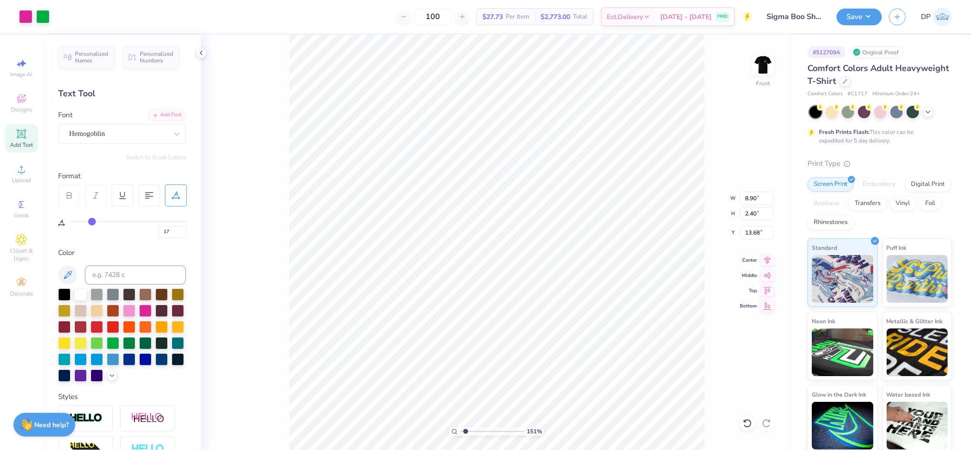
type input "2.40"
click at [600, 361] on li "Ungroup" at bounding box center [618, 363] width 75 height 19
type input "8.90"
type input "2.37"
type input "13.65"
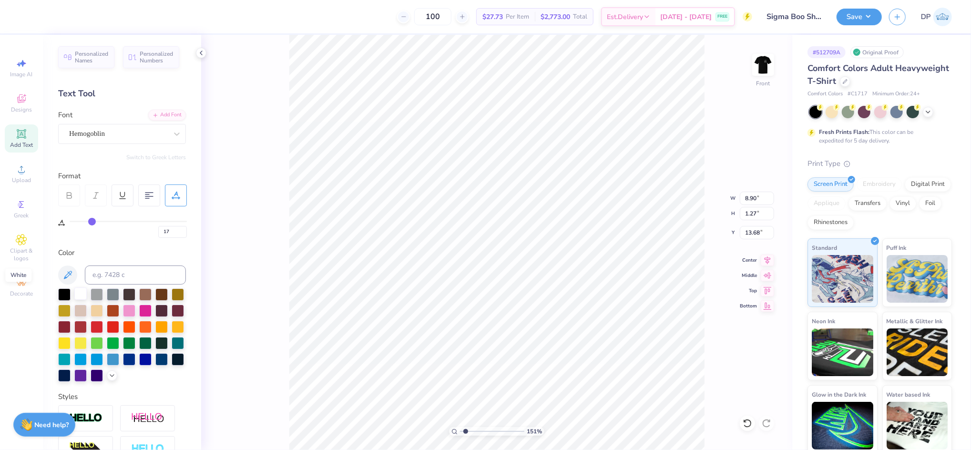
click at [84, 293] on div at bounding box center [80, 293] width 12 height 12
type input "11"
type input "7.71"
type input "1.04"
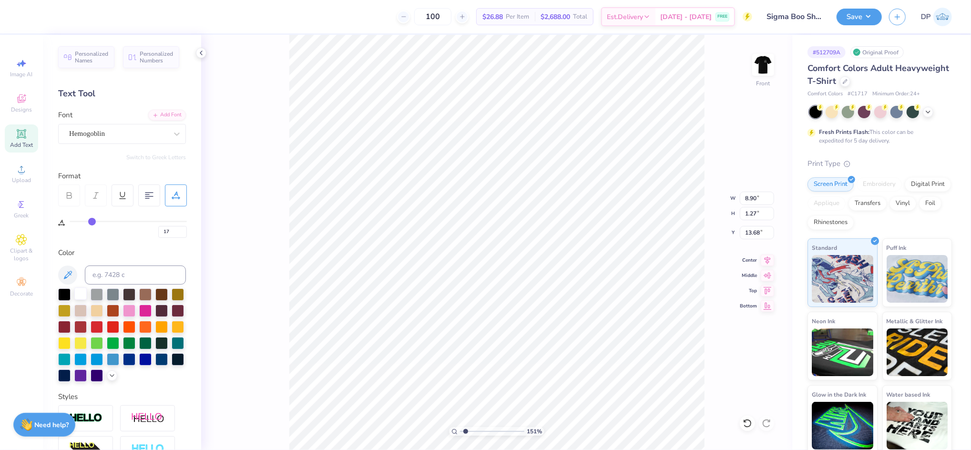
type input "15.03"
click at [109, 268] on input at bounding box center [135, 275] width 101 height 19
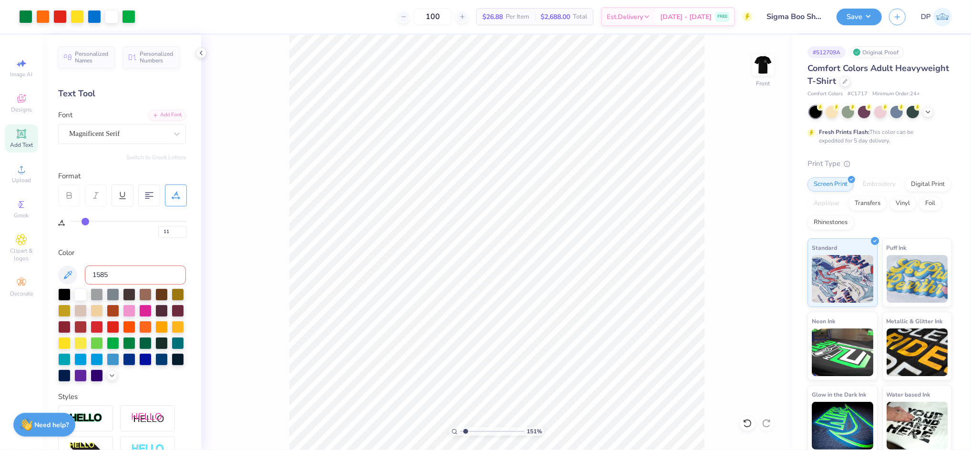
click at [466, 427] on input "range" at bounding box center [492, 431] width 64 height 9
click at [117, 276] on input "1585" at bounding box center [135, 275] width 101 height 19
drag, startPoint x: 463, startPoint y: 431, endPoint x: 452, endPoint y: 433, distance: 11.2
click at [460, 433] on input "range" at bounding box center [492, 431] width 64 height 9
click at [534, 324] on li "Group" at bounding box center [550, 333] width 75 height 19
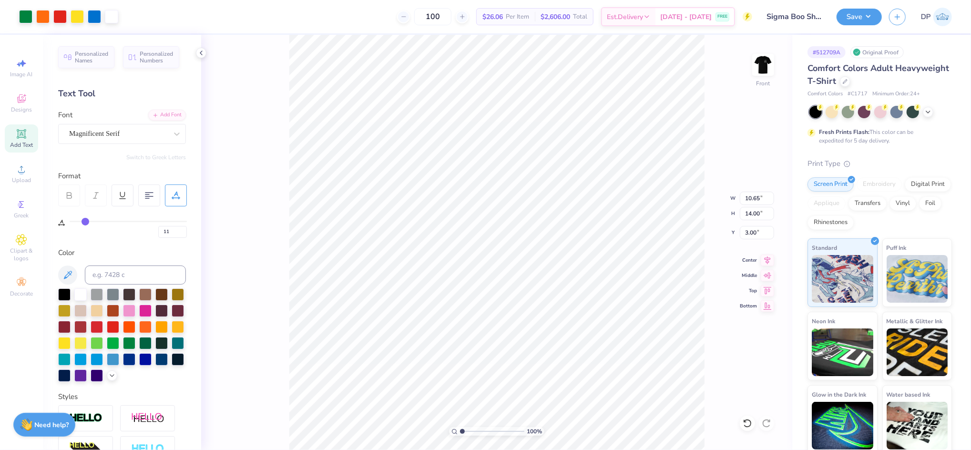
click at [714, 184] on div "100 % Front W 10.65 10.65 " H 14.00 14.00 " Y 3.00 3.00 " Center Middle Top Bot…" at bounding box center [496, 242] width 591 height 415
click at [570, 363] on li "Ungroup" at bounding box center [579, 363] width 75 height 19
click at [120, 270] on input at bounding box center [135, 275] width 101 height 19
click at [540, 344] on li "Group" at bounding box center [551, 345] width 75 height 19
click at [769, 69] on img at bounding box center [763, 65] width 38 height 38
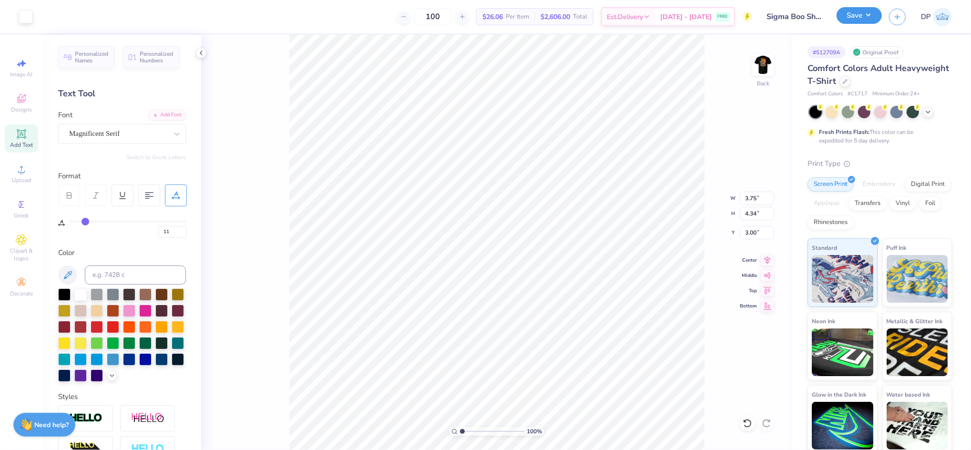
click at [867, 20] on button "Save" at bounding box center [859, 15] width 45 height 17
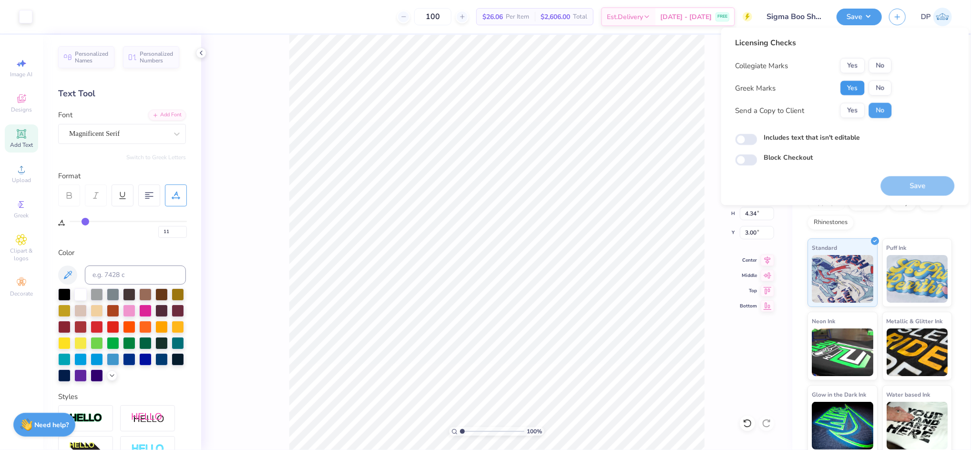
click at [848, 92] on button "Yes" at bounding box center [852, 88] width 25 height 15
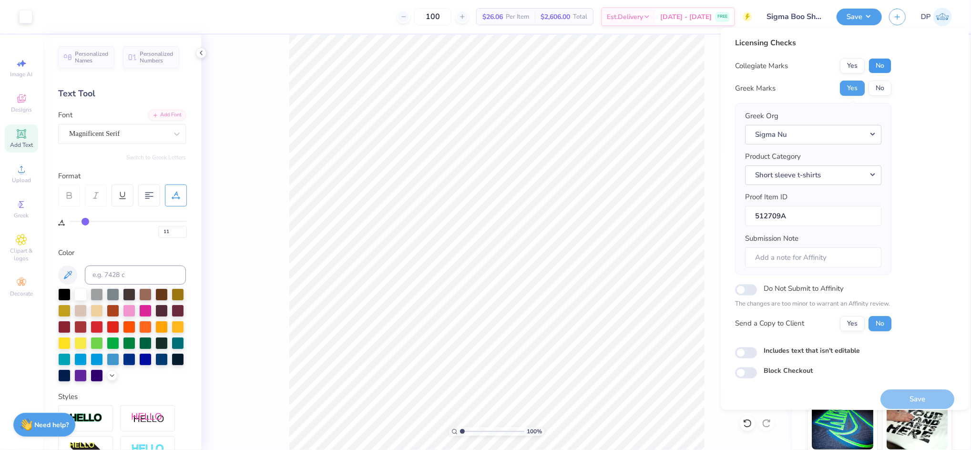
click at [876, 63] on button "No" at bounding box center [880, 65] width 23 height 15
click at [781, 349] on label "Includes text that isn't editable" at bounding box center [812, 350] width 96 height 10
click at [757, 349] on input "Includes text that isn't editable" at bounding box center [747, 352] width 22 height 11
click at [855, 326] on button "Yes" at bounding box center [852, 323] width 25 height 15
click at [887, 389] on div "Save" at bounding box center [918, 399] width 74 height 20
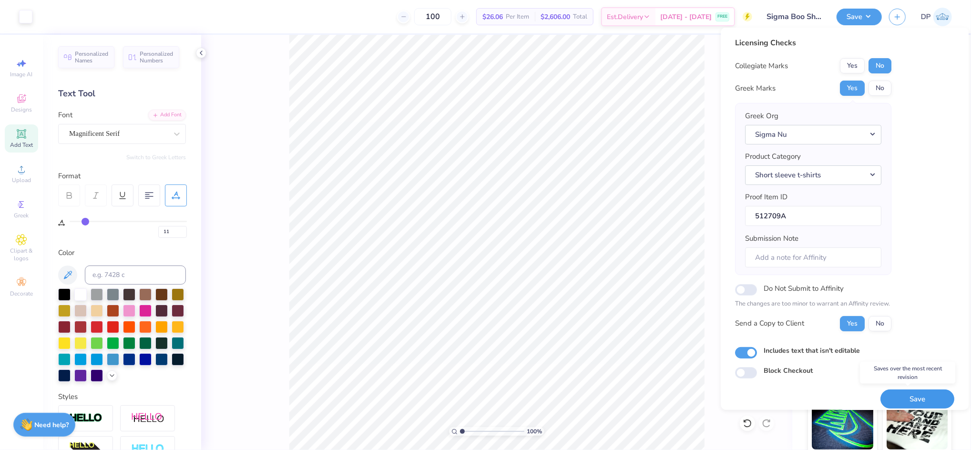
click at [889, 392] on button "Save" at bounding box center [918, 399] width 74 height 20
